Goal: Task Accomplishment & Management: Use online tool/utility

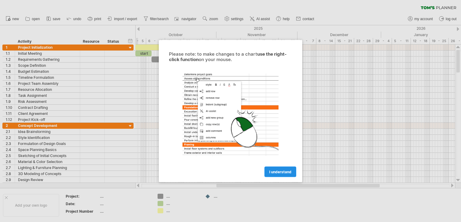
click at [285, 171] on span "I understand" at bounding box center [280, 171] width 22 height 5
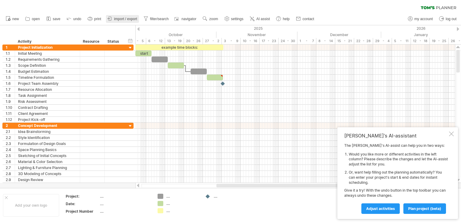
click at [120, 19] on span "import / export" at bounding box center [125, 19] width 23 height 4
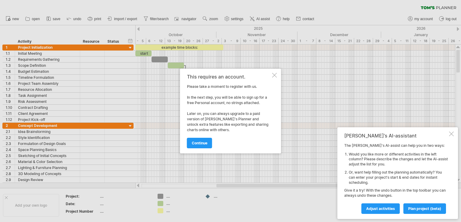
click at [276, 76] on div at bounding box center [274, 75] width 5 height 5
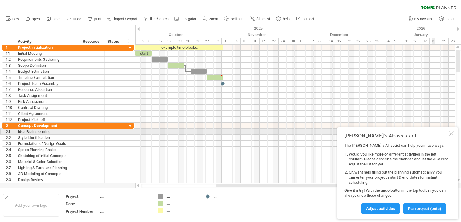
click at [453, 134] on div at bounding box center [451, 133] width 5 height 5
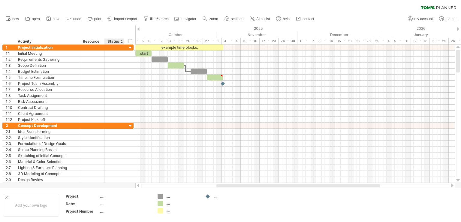
click at [118, 43] on div "Status" at bounding box center [114, 41] width 13 height 6
click at [120, 41] on input "******" at bounding box center [114, 41] width 13 height 6
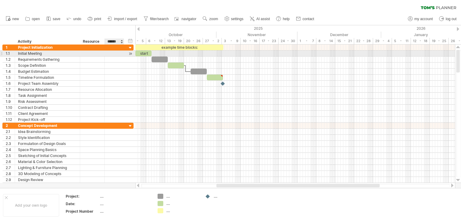
click at [119, 54] on div at bounding box center [114, 53] width 13 height 6
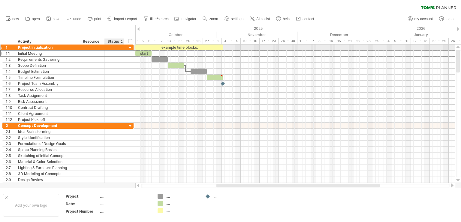
click at [129, 47] on div at bounding box center [131, 48] width 6 height 6
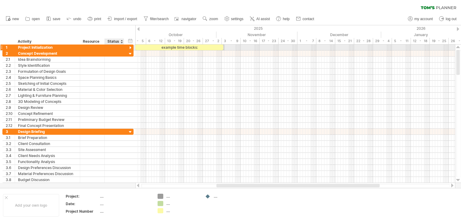
click at [129, 47] on div at bounding box center [131, 48] width 6 height 6
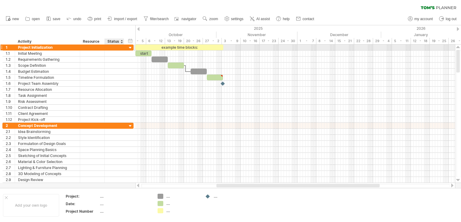
click at [131, 48] on div at bounding box center [131, 48] width 6 height 6
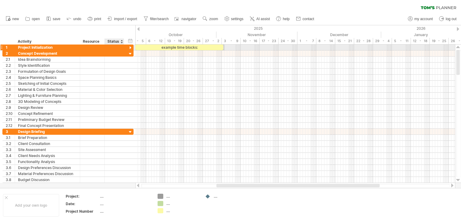
click at [131, 48] on div at bounding box center [131, 48] width 6 height 6
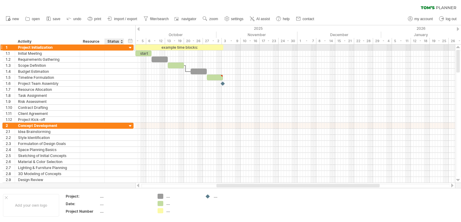
click at [131, 48] on div at bounding box center [131, 48] width 6 height 6
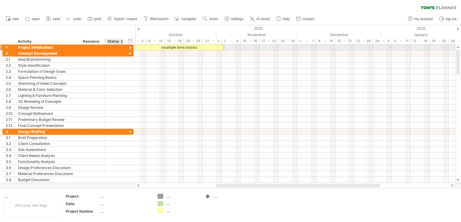
click at [131, 48] on div at bounding box center [131, 48] width 6 height 6
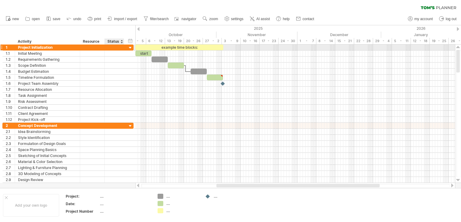
click at [131, 48] on div at bounding box center [131, 48] width 6 height 6
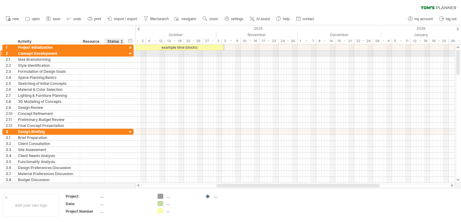
click at [130, 54] on div at bounding box center [131, 54] width 6 height 6
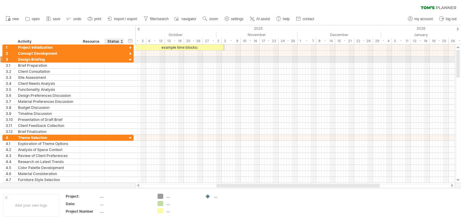
click at [130, 57] on div at bounding box center [131, 60] width 6 height 6
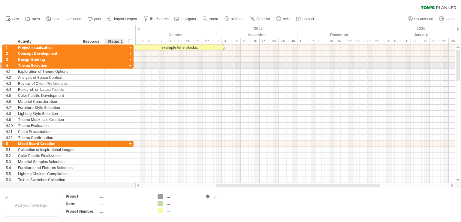
click at [130, 65] on div at bounding box center [131, 66] width 6 height 6
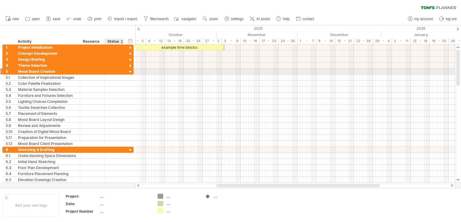
click at [131, 69] on div at bounding box center [131, 72] width 6 height 6
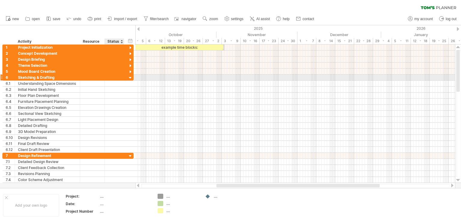
click at [131, 76] on div at bounding box center [131, 78] width 6 height 6
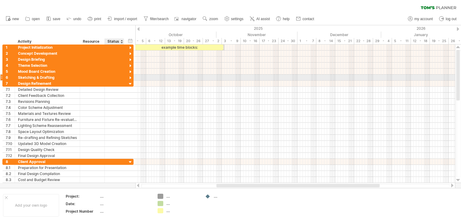
click at [131, 76] on div at bounding box center [131, 78] width 6 height 6
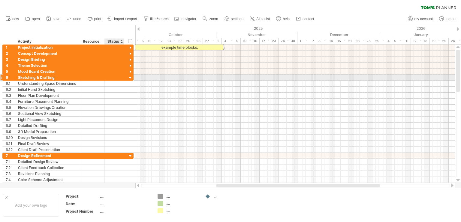
click at [131, 78] on div at bounding box center [131, 78] width 6 height 6
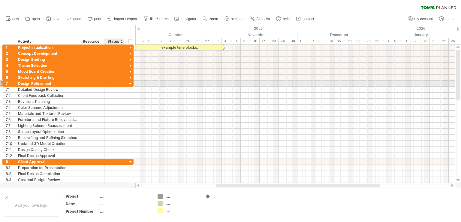
click at [131, 81] on div at bounding box center [131, 84] width 6 height 6
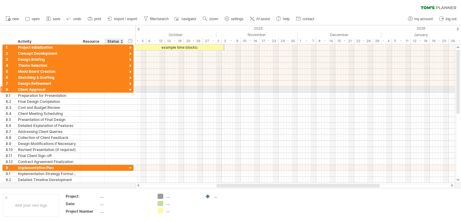
click at [131, 88] on div at bounding box center [131, 90] width 6 height 6
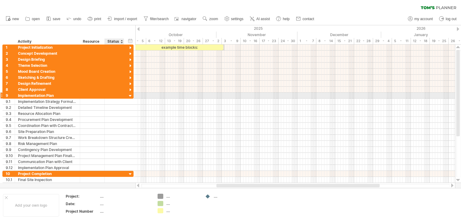
click at [131, 94] on div at bounding box center [131, 96] width 6 height 6
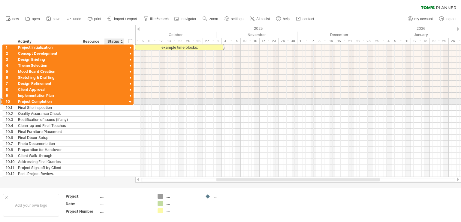
click at [131, 99] on div at bounding box center [131, 102] width 6 height 6
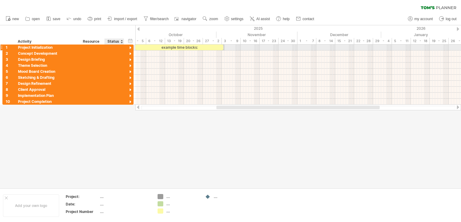
click at [130, 46] on div at bounding box center [131, 48] width 6 height 6
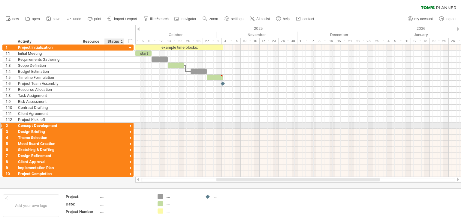
click at [130, 125] on div at bounding box center [131, 126] width 6 height 6
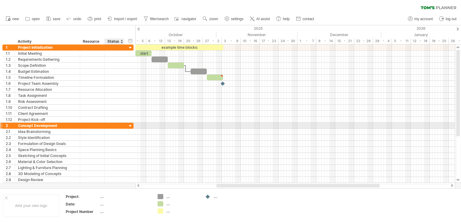
click at [130, 125] on div at bounding box center [131, 126] width 6 height 6
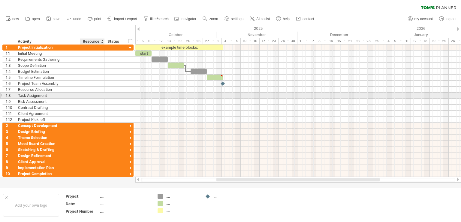
click at [92, 93] on div at bounding box center [92, 96] width 18 height 6
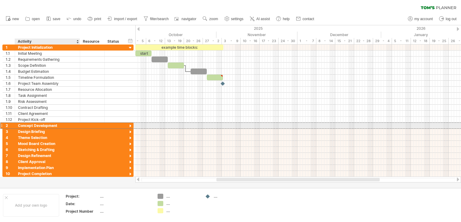
click at [66, 123] on div "Concept Development" at bounding box center [47, 126] width 59 height 6
